Goal: Find specific page/section: Find specific page/section

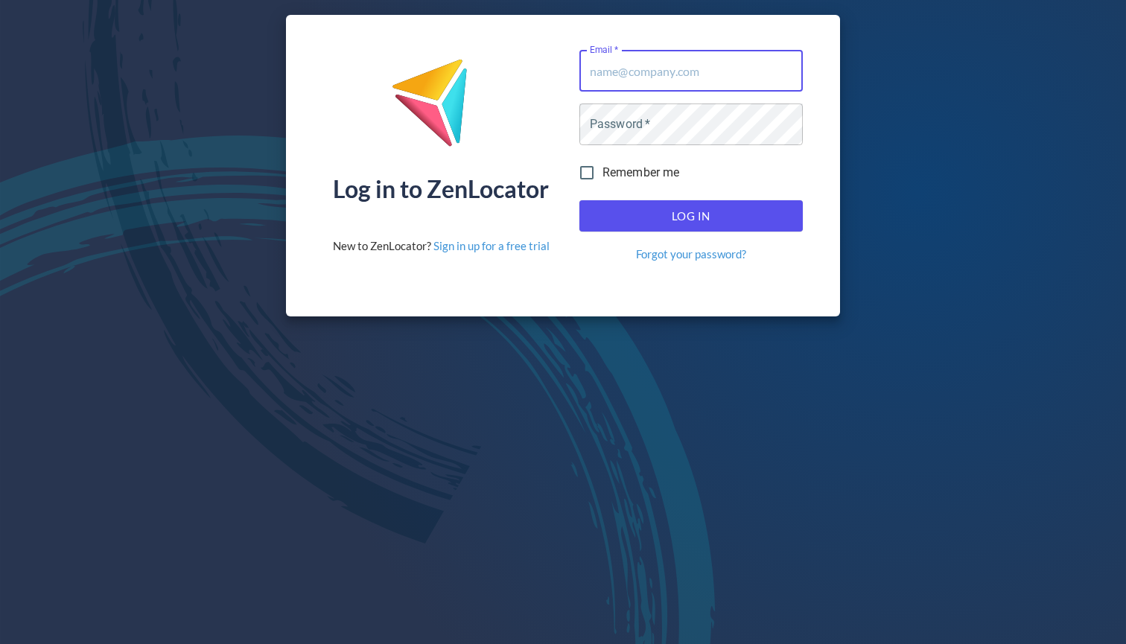
type input "[EMAIL_ADDRESS][DOMAIN_NAME]"
click at [690, 216] on button "Log In" at bounding box center [690, 215] width 223 height 31
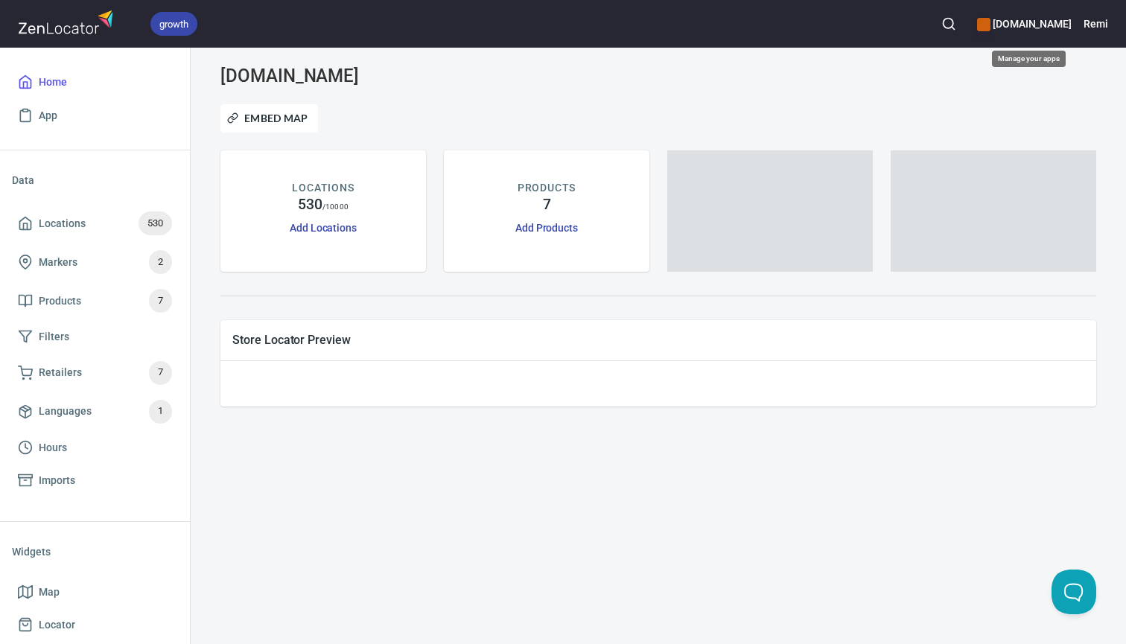
click at [1027, 22] on h6 "[DOMAIN_NAME]" at bounding box center [1024, 24] width 95 height 16
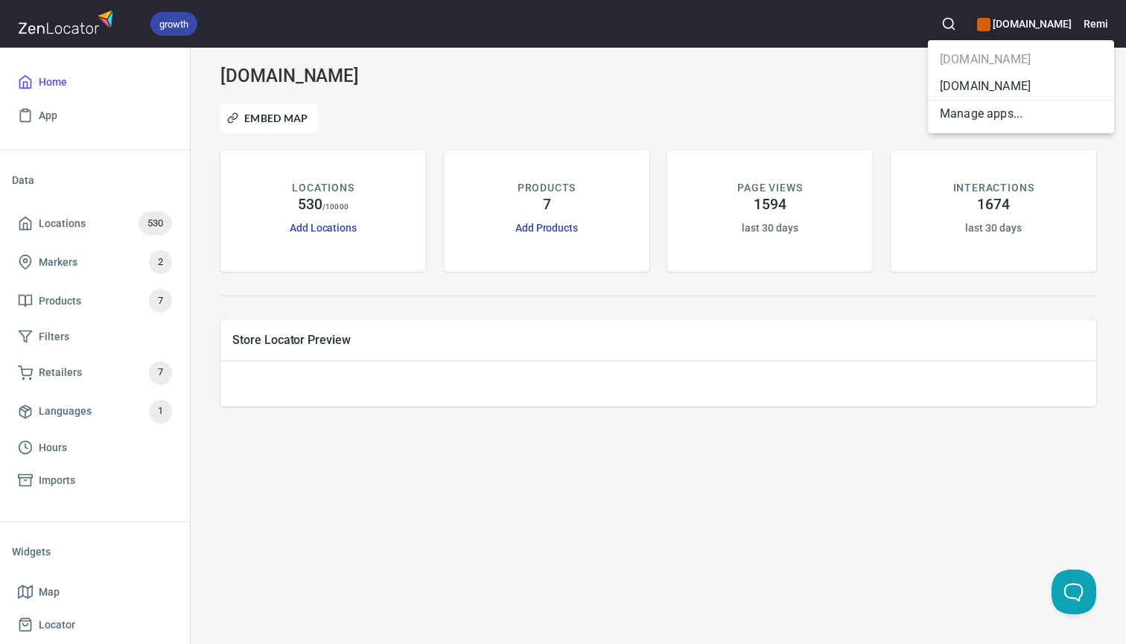
click at [963, 85] on li "[DOMAIN_NAME]" at bounding box center [1021, 86] width 186 height 27
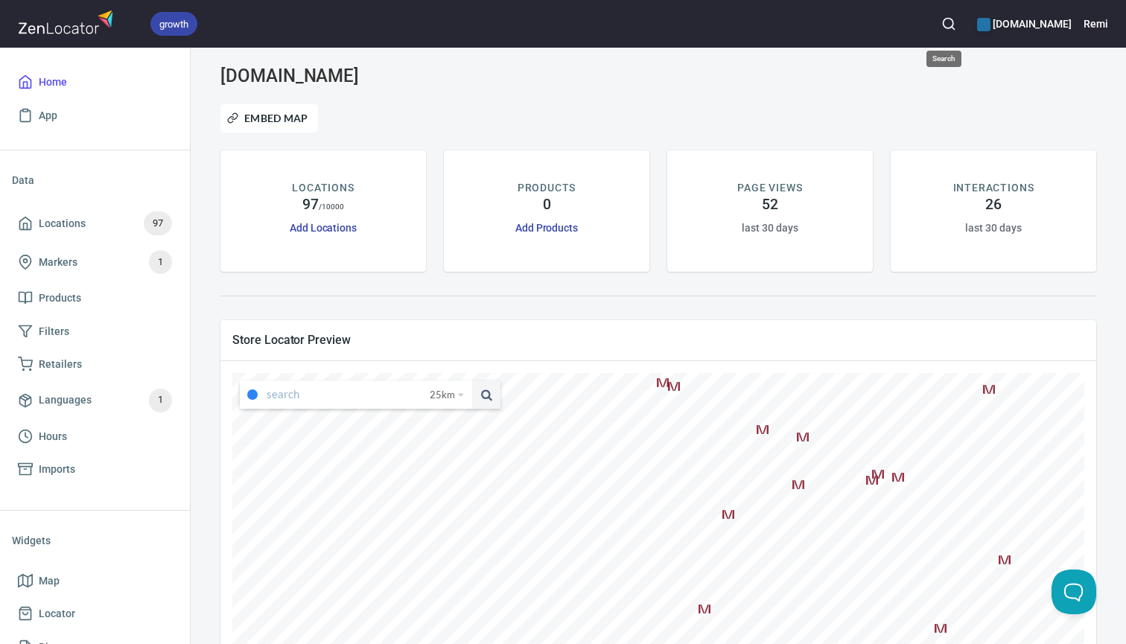
click at [945, 25] on icon "button" at bounding box center [948, 23] width 15 height 15
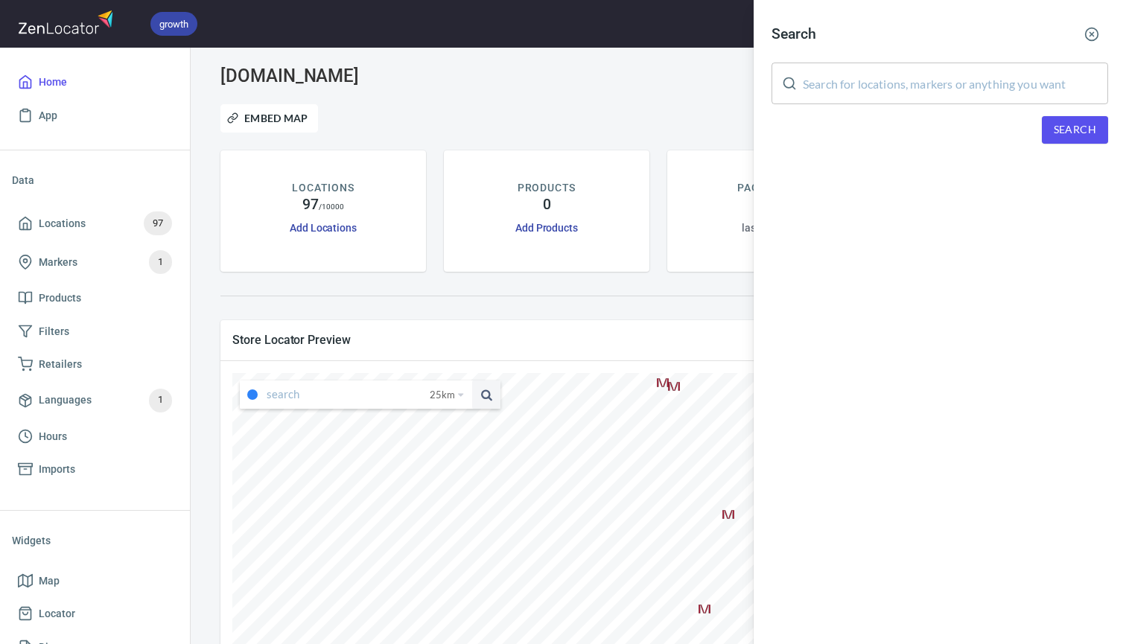
click at [899, 90] on input "text" at bounding box center [955, 84] width 305 height 42
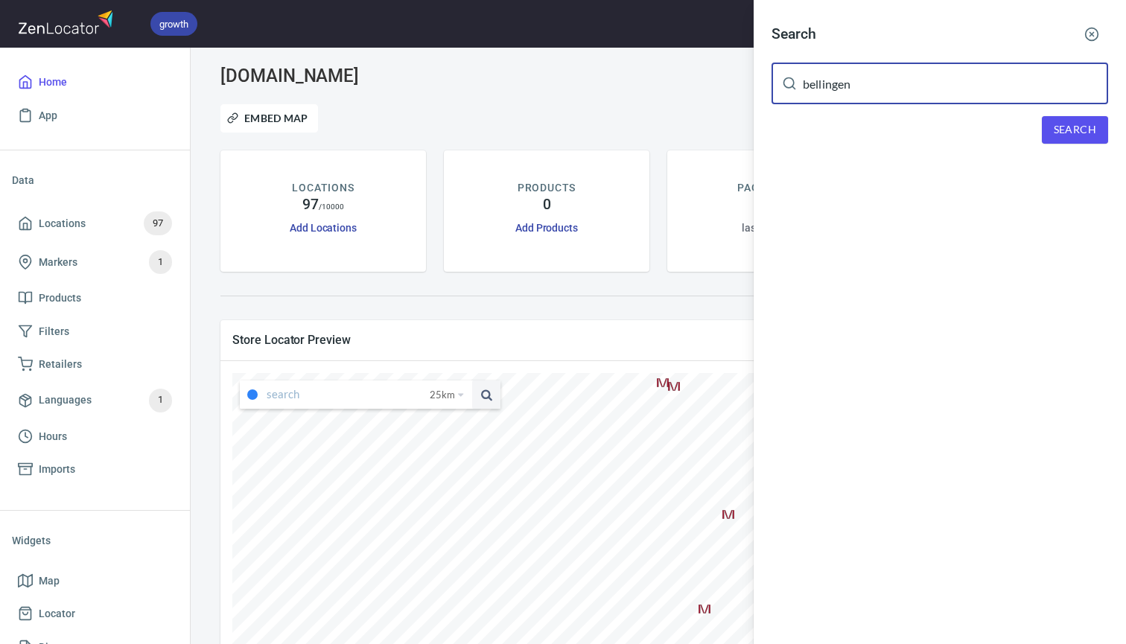
type input "bellingen"
click at [1075, 133] on span "Search" at bounding box center [1075, 130] width 42 height 19
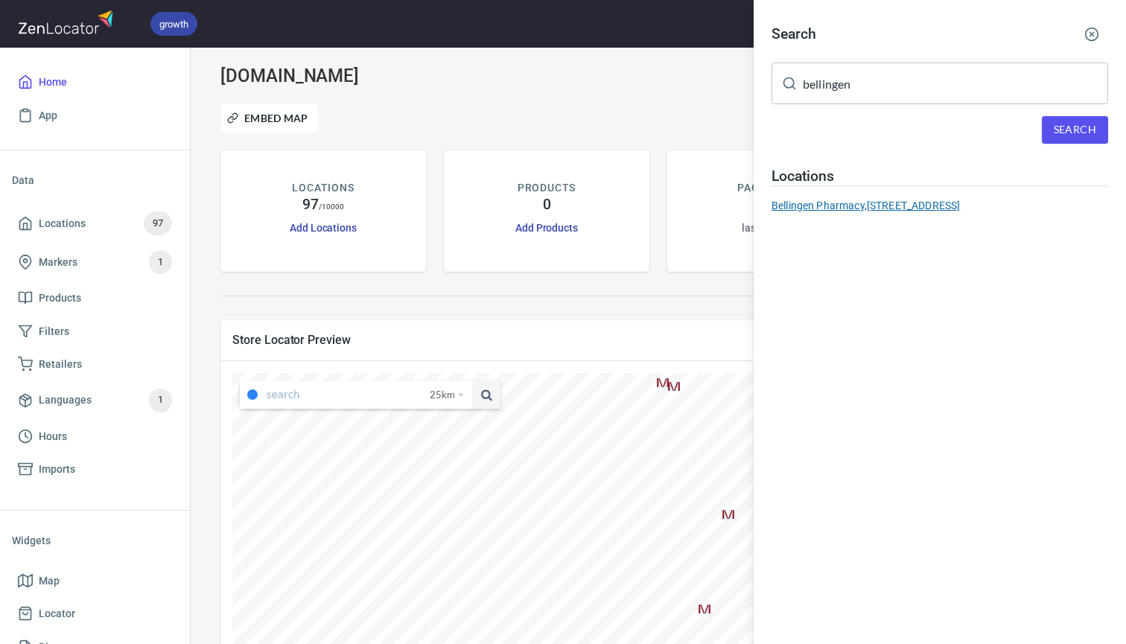
click at [920, 204] on div "Bellingen Pharmacy, [STREET_ADDRESS]" at bounding box center [940, 205] width 337 height 15
